Goal: Task Accomplishment & Management: Use online tool/utility

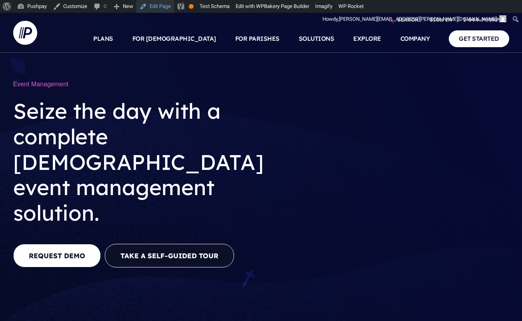
click at [163, 5] on link "Edit Page" at bounding box center [155, 6] width 38 height 13
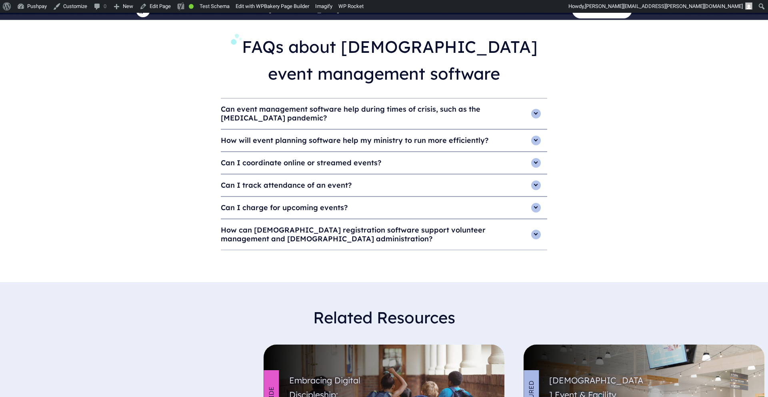
scroll to position [2537, 0]
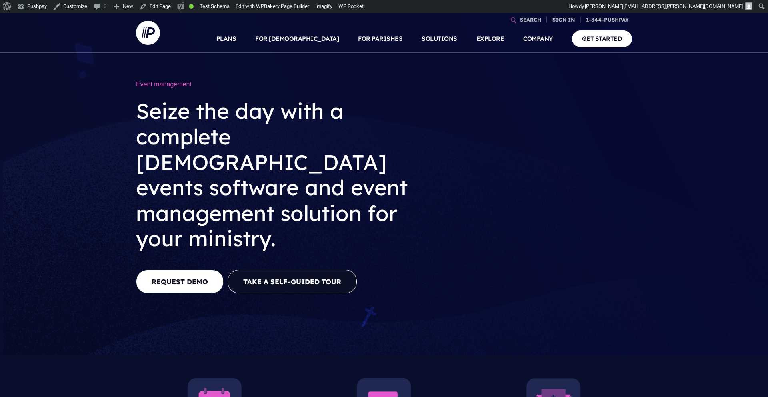
click at [145, 82] on h1 "Event management" at bounding box center [278, 84] width 284 height 15
click at [145, 83] on h1 "Event management" at bounding box center [278, 84] width 284 height 15
copy div "Event management"
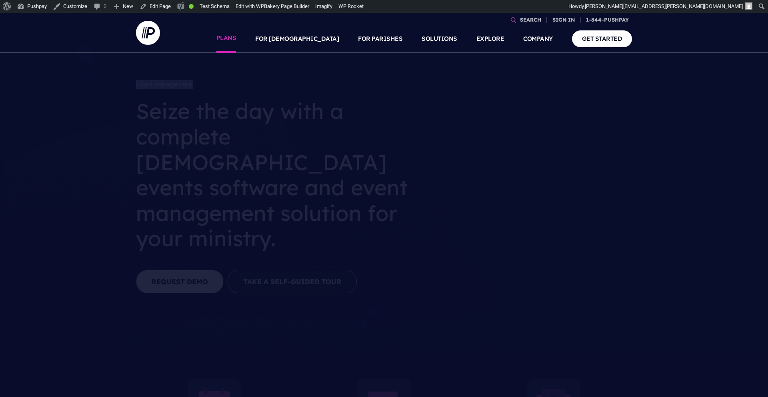
scroll to position [2, 0]
